Goal: Information Seeking & Learning: Learn about a topic

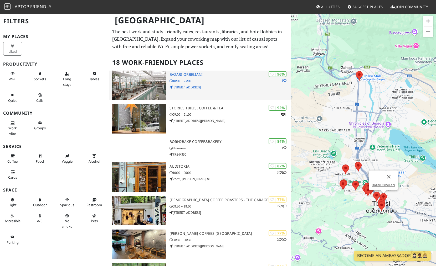
click at [137, 83] on img at bounding box center [139, 85] width 54 height 29
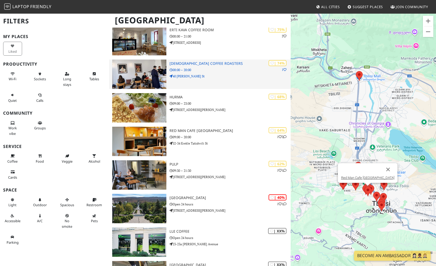
scroll to position [301, 0]
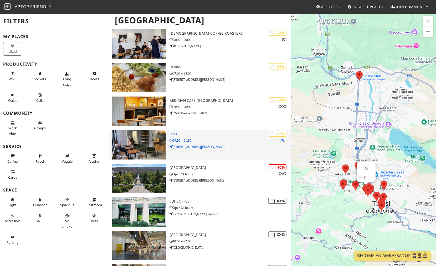
click at [141, 149] on img at bounding box center [139, 144] width 54 height 29
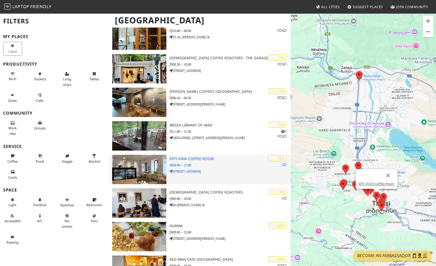
scroll to position [164, 0]
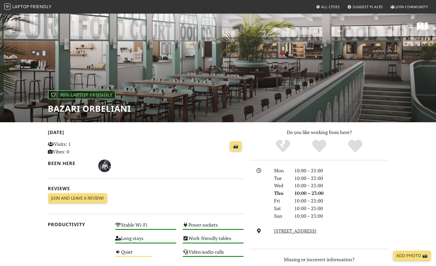
click at [213, 75] on div "| 96% Laptop Friendly Bazari Orbeliani" at bounding box center [218, 67] width 436 height 109
click at [239, 148] on link "📸" at bounding box center [236, 147] width 12 height 10
drag, startPoint x: 49, startPoint y: 109, endPoint x: 129, endPoint y: 109, distance: 80.9
click at [129, 109] on h1 "Bazari Orbeliani" at bounding box center [89, 109] width 83 height 10
copy h1 "Bazari Orbeliani"
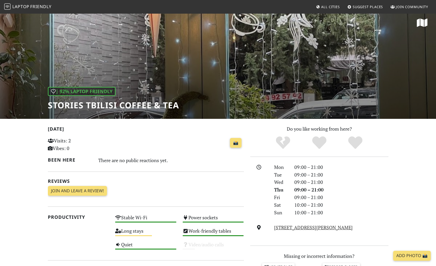
scroll to position [7, 0]
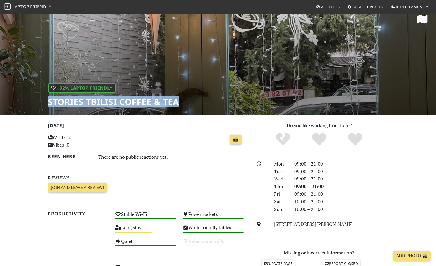
drag, startPoint x: 48, startPoint y: 101, endPoint x: 177, endPoint y: 102, distance: 129.7
click at [177, 102] on h1 "Stories Tbilisi Coffee & Tea" at bounding box center [113, 102] width 131 height 10
copy h1 "Stories Tbilisi Coffee & Tea"
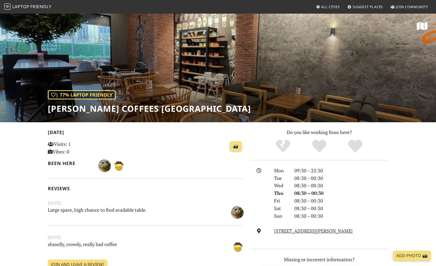
click at [79, 107] on h1 "[PERSON_NAME] Coffees [GEOGRAPHIC_DATA]" at bounding box center [149, 109] width 203 height 10
click at [79, 107] on h1 "Gloria Jeans Coffees Liberty Square" at bounding box center [149, 109] width 203 height 10
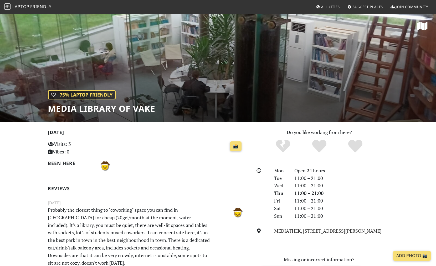
click at [80, 108] on h1 "Media library of Vake" at bounding box center [101, 109] width 107 height 10
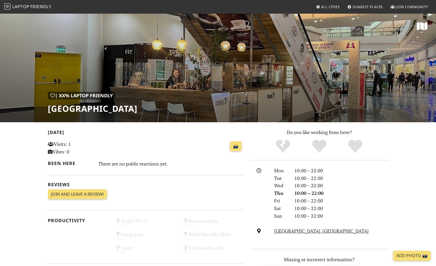
click at [68, 111] on h1 "Tbilisi Mall" at bounding box center [93, 109] width 90 height 10
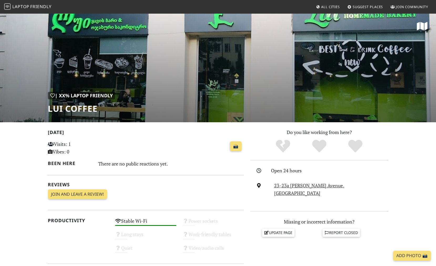
click at [71, 112] on h1 "Lui Coffee" at bounding box center [81, 109] width 67 height 10
